Goal: Find contact information: Find contact information

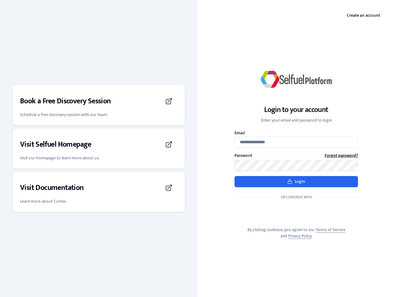
click at [198, 148] on div "Login to your account Enter your email and password to login Email Password For…" at bounding box center [297, 148] width 198 height 201
click at [99, 105] on h3 "Book a Free Discovery Session" at bounding box center [65, 101] width 91 height 10
click at [99, 148] on div "Visit Selfuel Homepage" at bounding box center [99, 144] width 158 height 17
click at [99, 192] on div "Visit Documentation" at bounding box center [99, 187] width 158 height 17
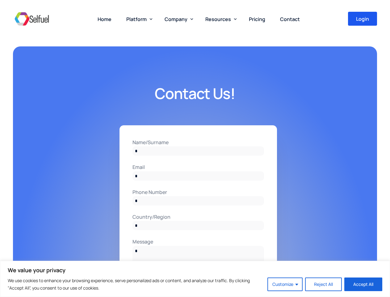
click at [195, 148] on input "Name/Surname" at bounding box center [199, 150] width 132 height 9
click at [285, 284] on button "Customize" at bounding box center [284, 284] width 35 height 14
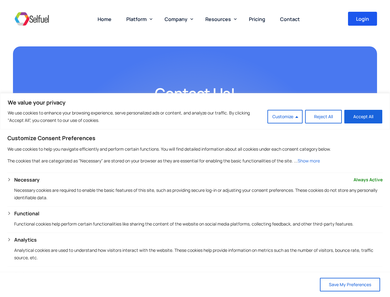
click at [138, 19] on span "Platform" at bounding box center [136, 19] width 20 height 7
click at [178, 19] on span "Company" at bounding box center [176, 19] width 23 height 7
click at [220, 19] on span "Resources" at bounding box center [218, 19] width 26 height 7
